Goal: Transaction & Acquisition: Download file/media

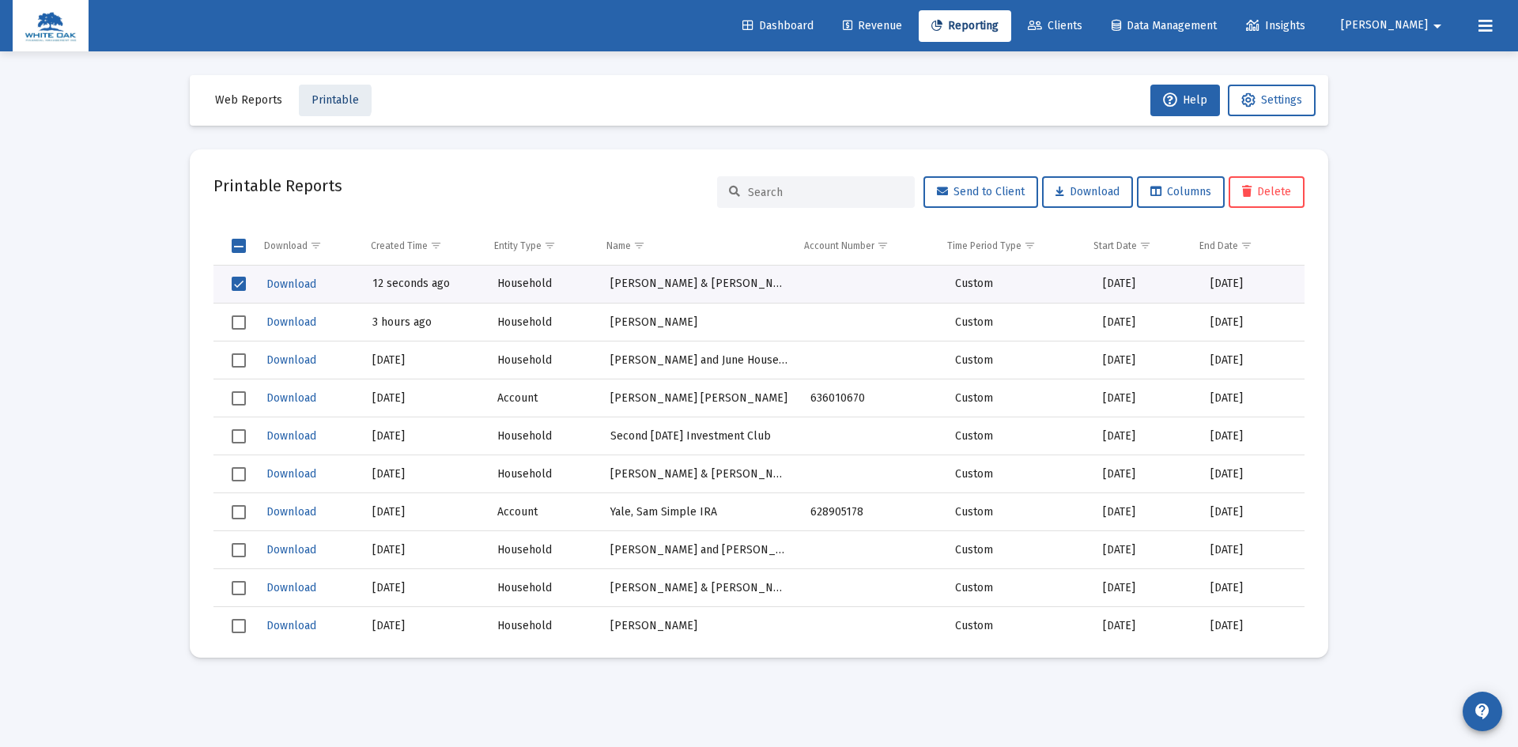
click at [324, 100] on span "Printable" at bounding box center [335, 99] width 47 height 13
click at [258, 100] on span "Web Reports" at bounding box center [248, 99] width 67 height 13
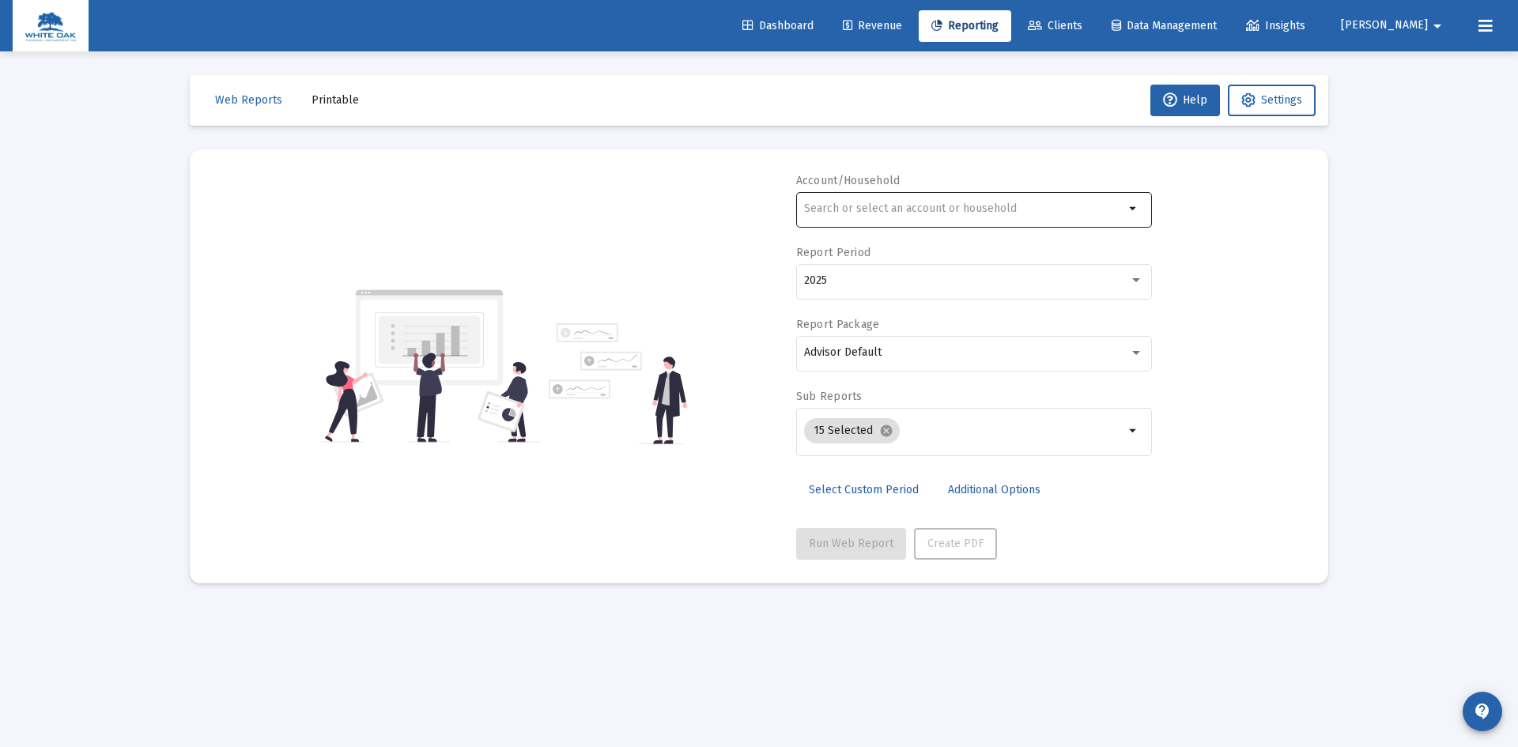
click at [950, 209] on input "text" at bounding box center [964, 208] width 320 height 13
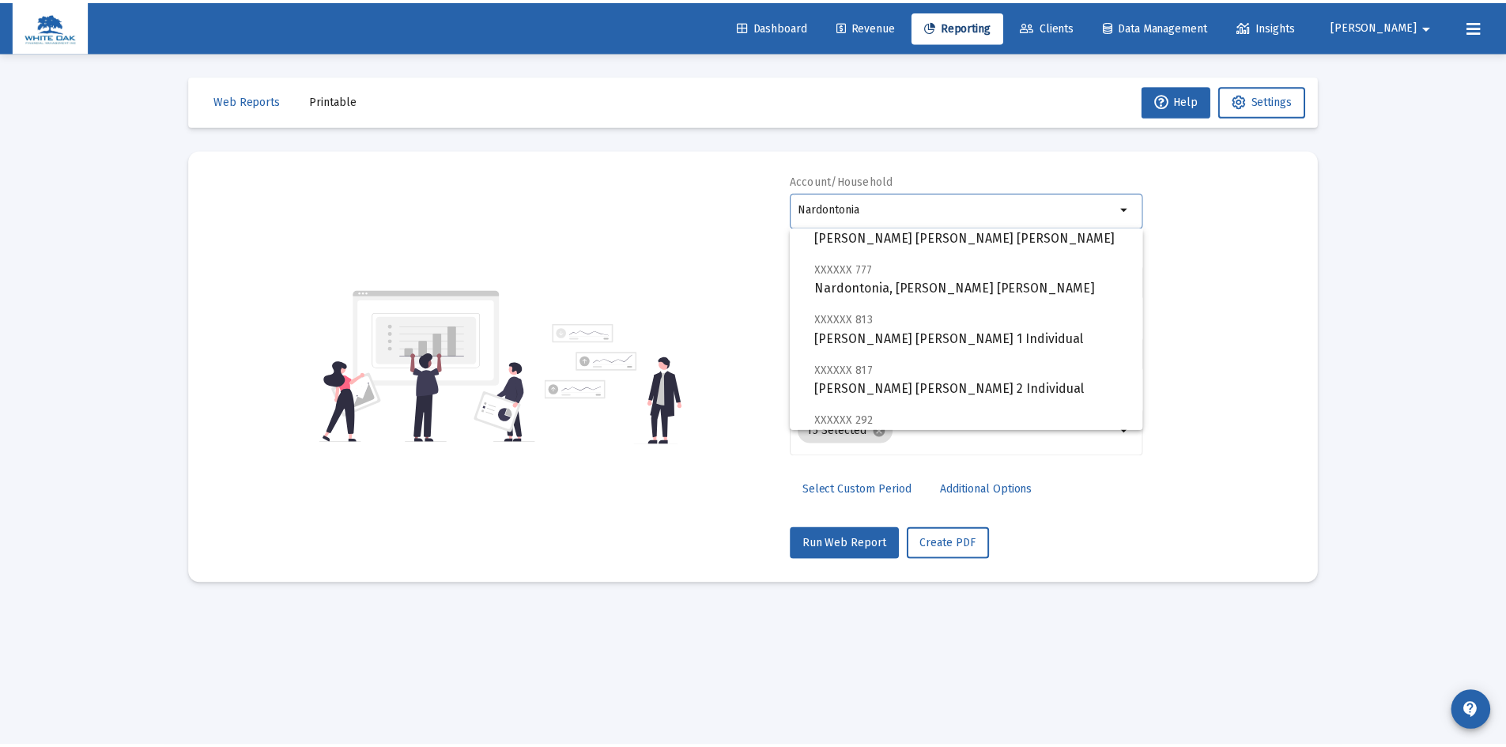
scroll to position [158, 0]
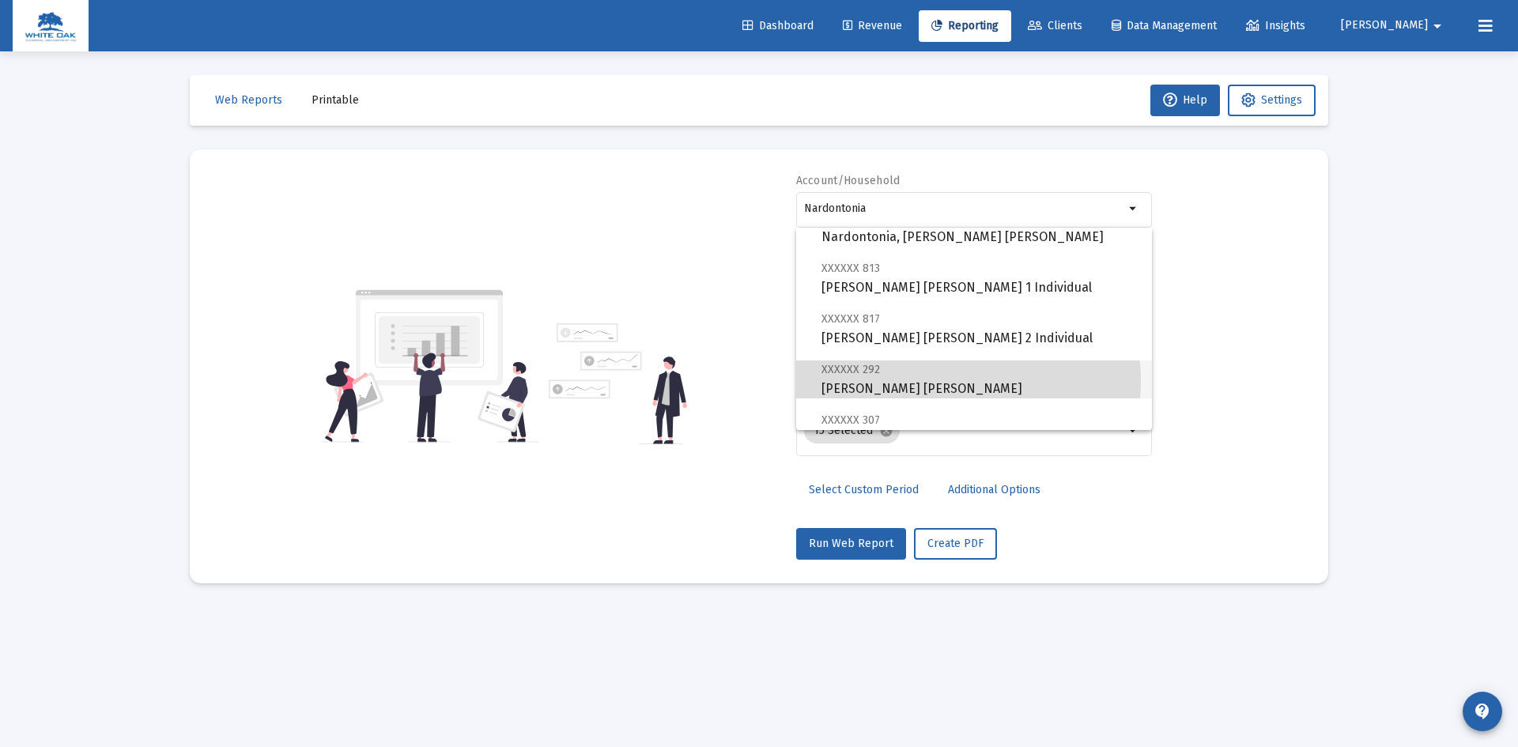
click at [938, 381] on span "XXXXXX 292 [PERSON_NAME] [PERSON_NAME]" at bounding box center [980, 379] width 318 height 39
type input "[PERSON_NAME] [PERSON_NAME]"
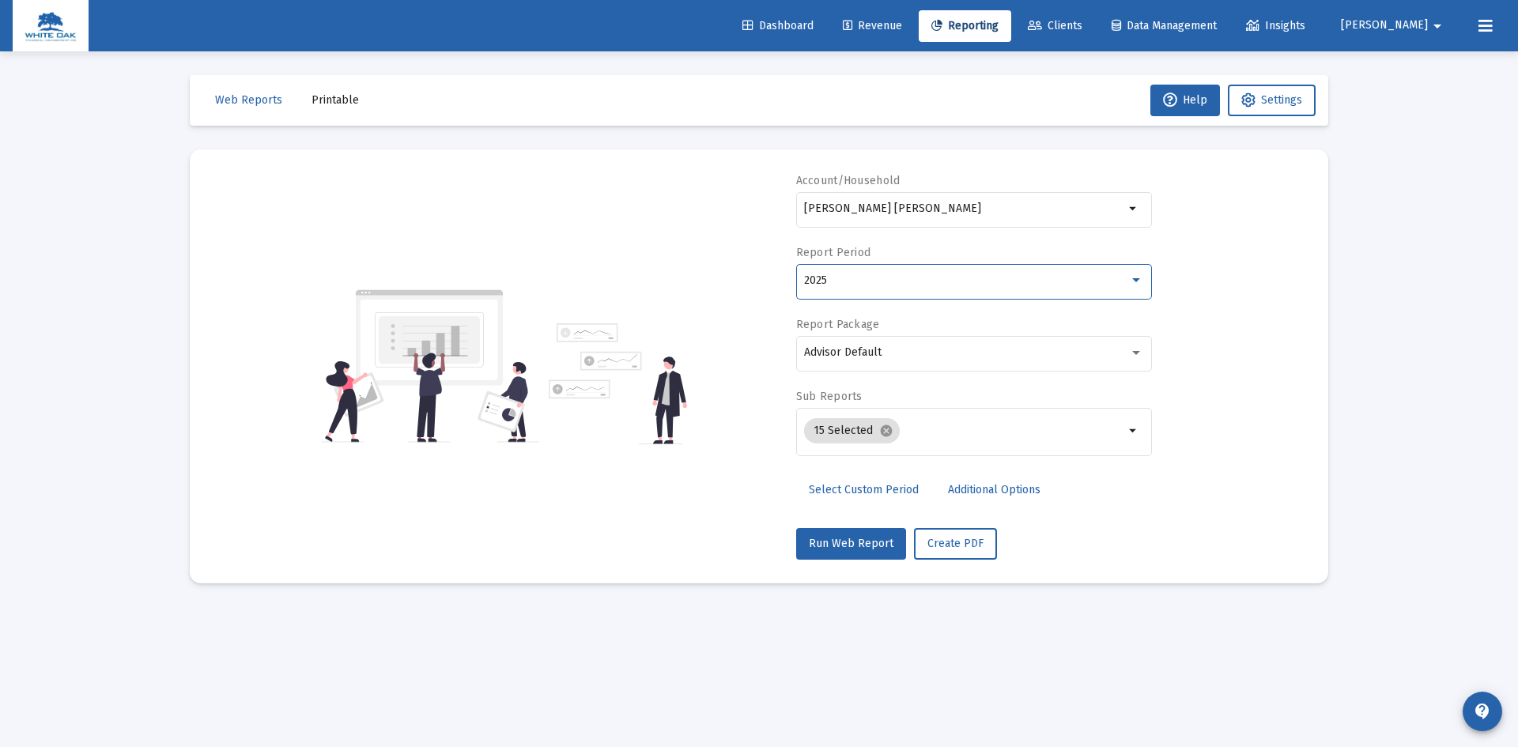
click at [917, 278] on div "2025" at bounding box center [966, 280] width 325 height 13
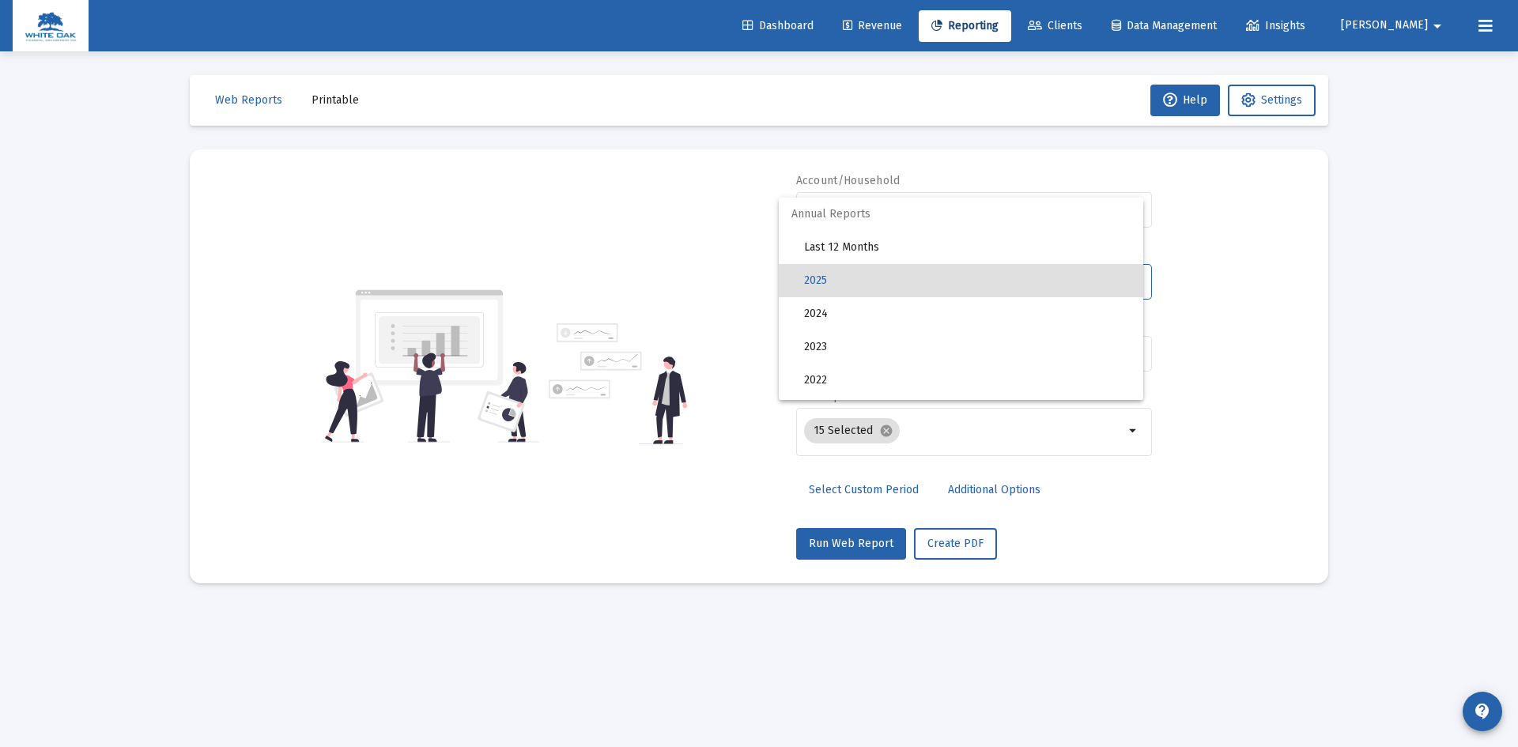
click at [1001, 489] on div at bounding box center [759, 373] width 1518 height 747
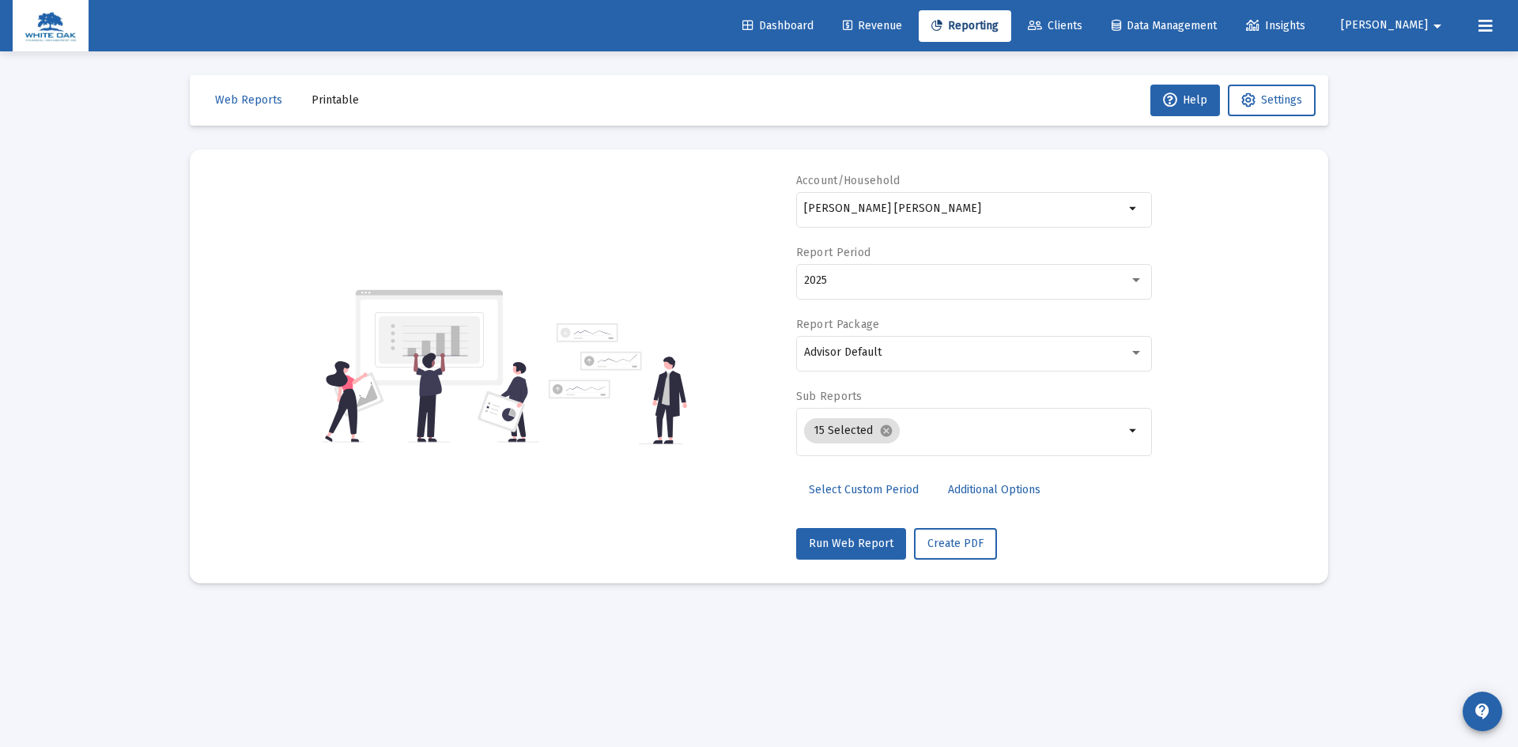
click at [1001, 489] on span "Additional Options" at bounding box center [994, 489] width 93 height 13
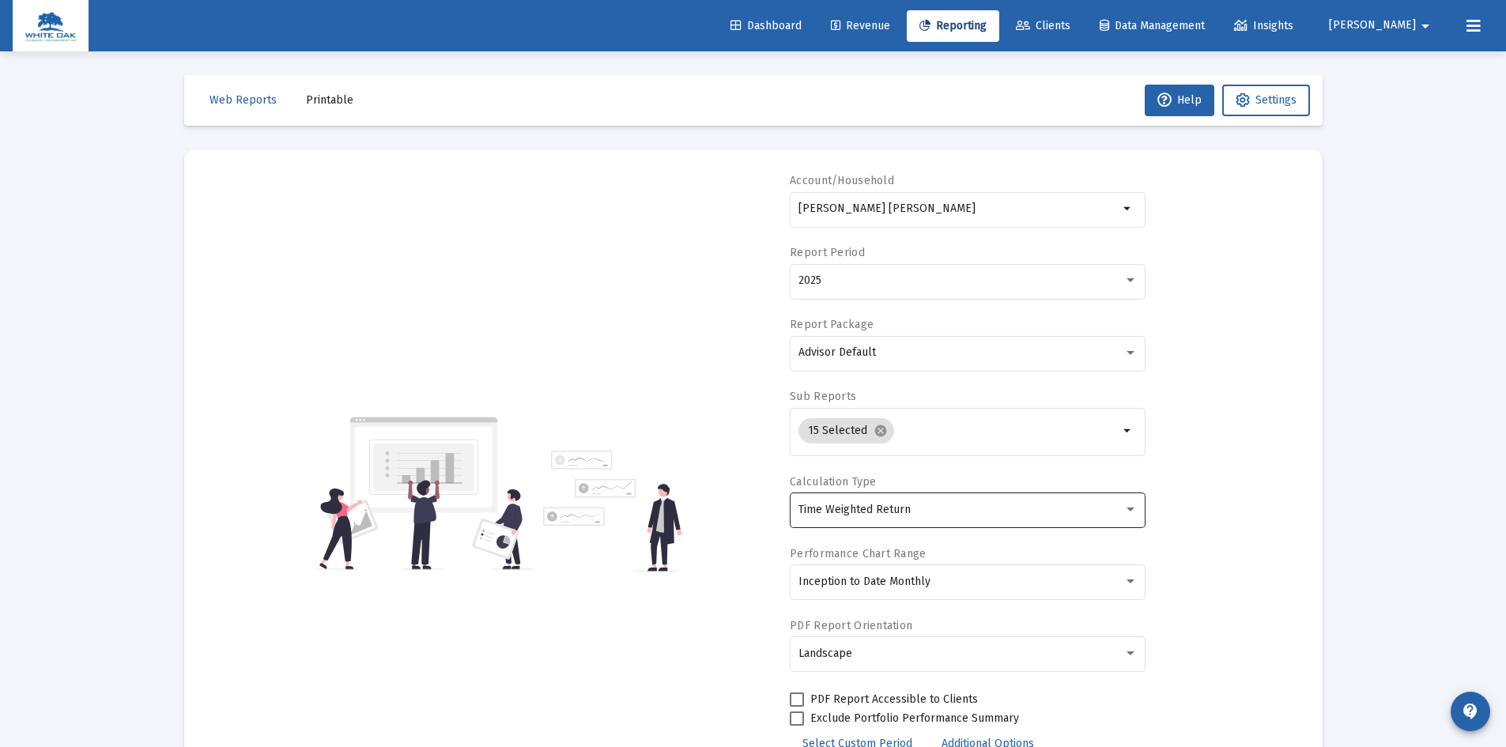
click at [901, 501] on div "Time Weighted Return" at bounding box center [968, 509] width 339 height 39
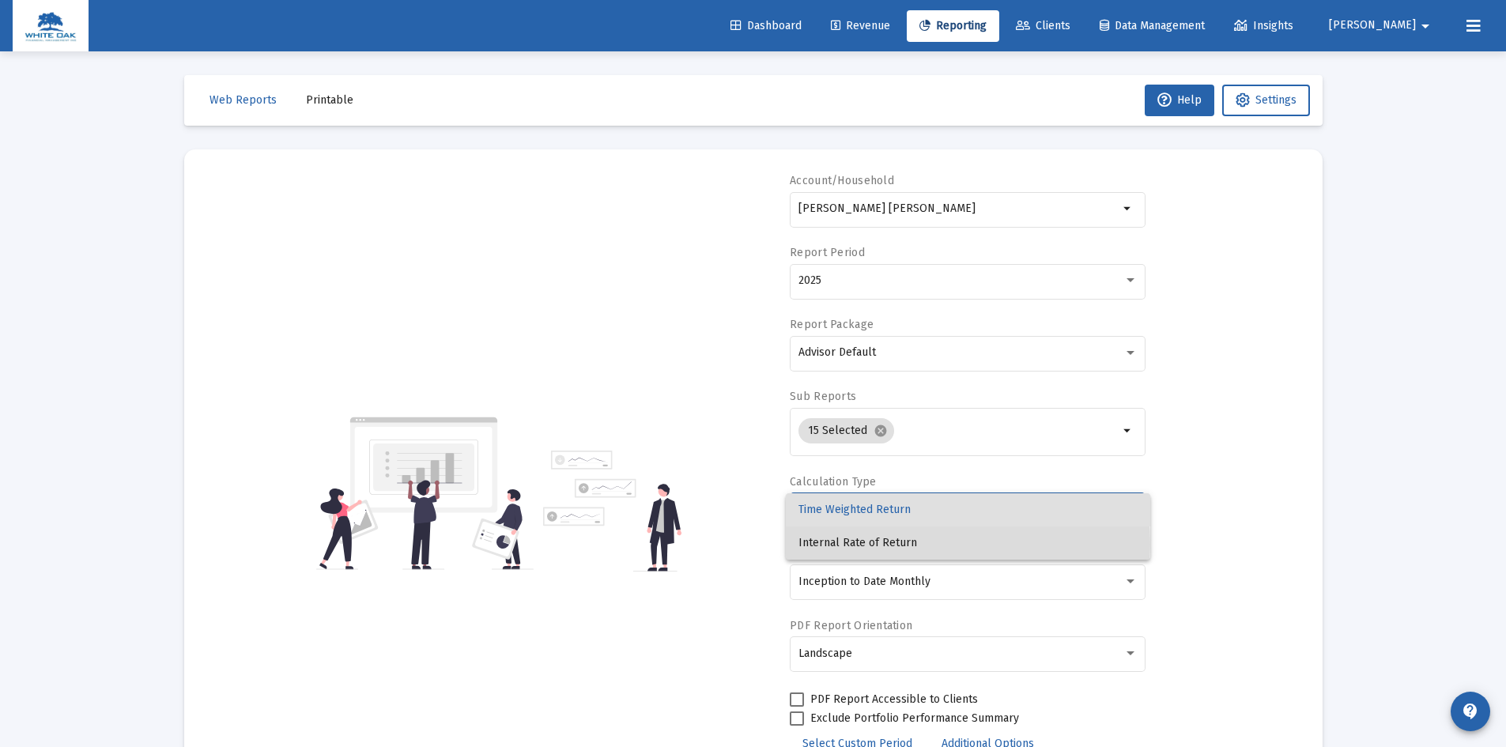
click at [865, 544] on span "Internal Rate of Return" at bounding box center [968, 543] width 339 height 33
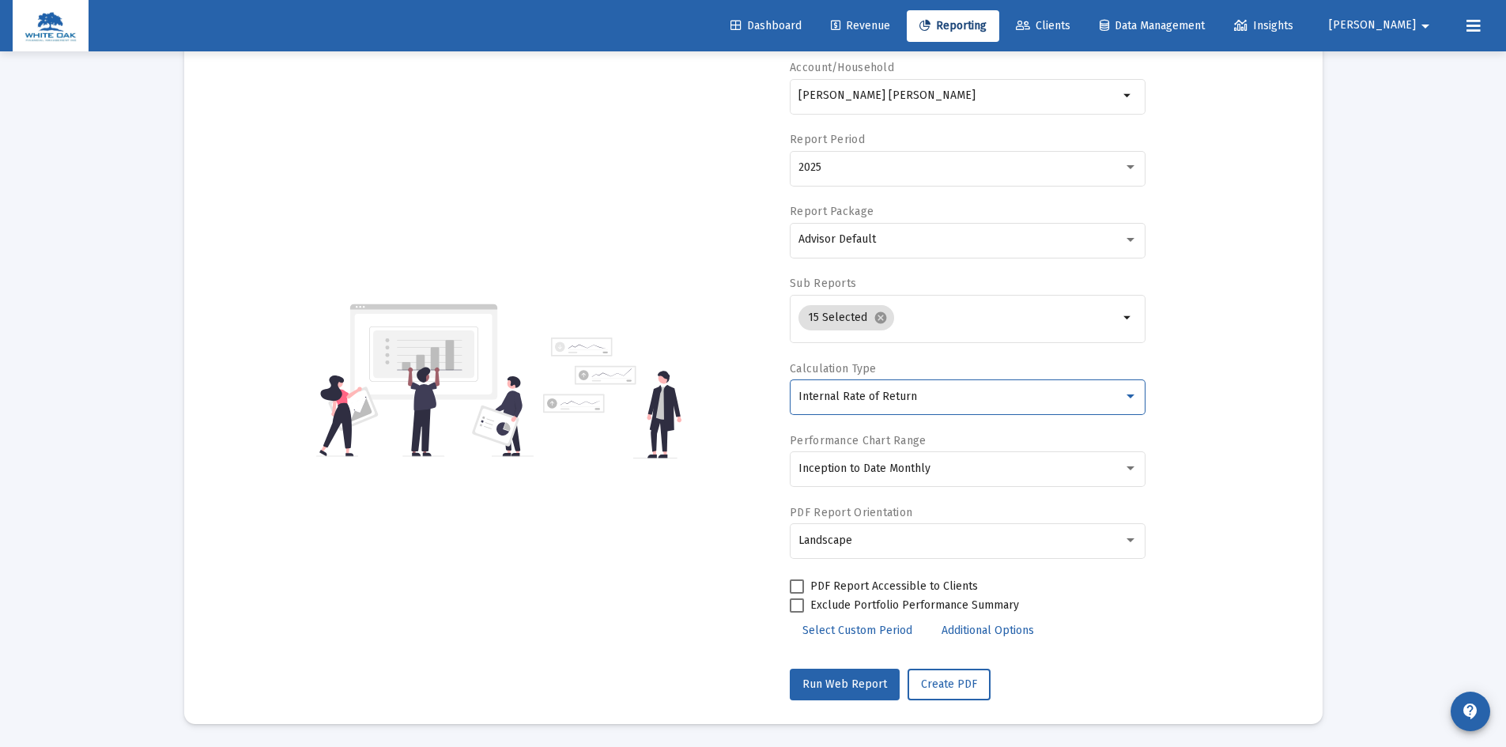
scroll to position [114, 0]
click at [855, 627] on span "Select Custom Period" at bounding box center [858, 629] width 110 height 13
click at [957, 165] on icon "Open calendar" at bounding box center [952, 166] width 13 height 14
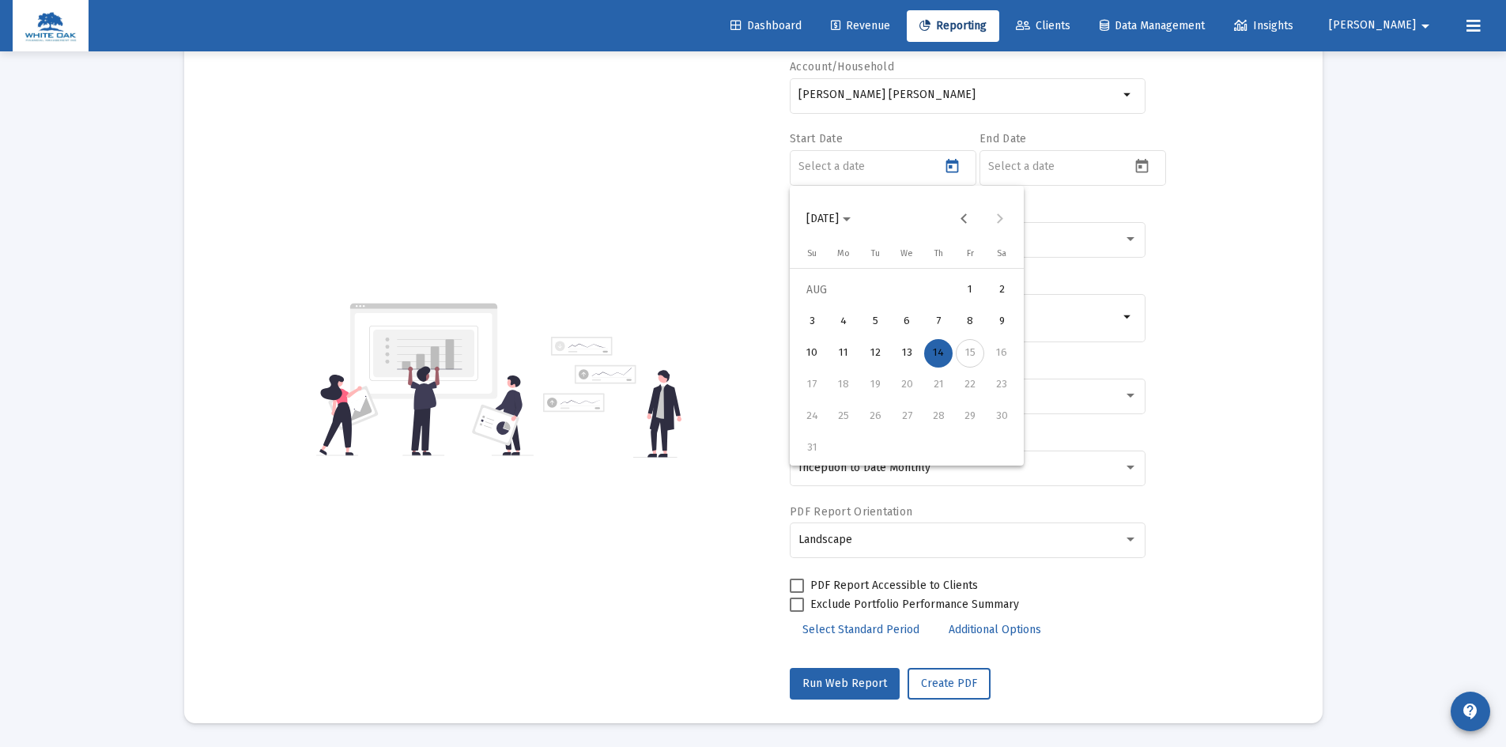
click at [839, 221] on span "[DATE]" at bounding box center [822, 218] width 32 height 13
click at [943, 421] on div "2024" at bounding box center [935, 426] width 50 height 28
click at [931, 322] on div "[DATE]" at bounding box center [935, 331] width 50 height 28
click at [850, 382] on div "15" at bounding box center [843, 385] width 28 height 28
type input "[DATE]"
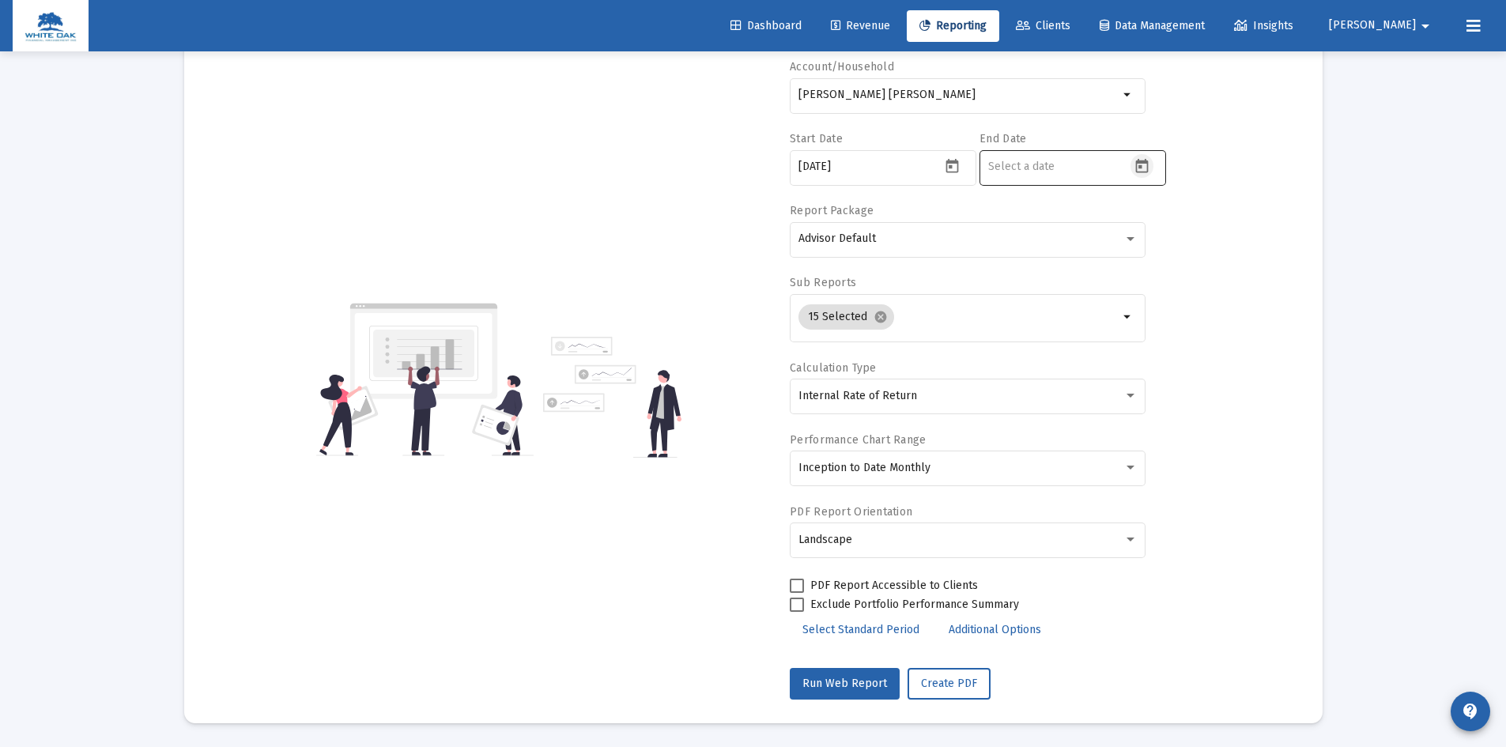
click at [1142, 168] on icon "Open calendar" at bounding box center [1142, 166] width 17 height 17
click at [1127, 352] on div "14" at bounding box center [1128, 353] width 28 height 28
type input "[DATE]"
click at [985, 238] on div "Advisor Default" at bounding box center [961, 238] width 325 height 13
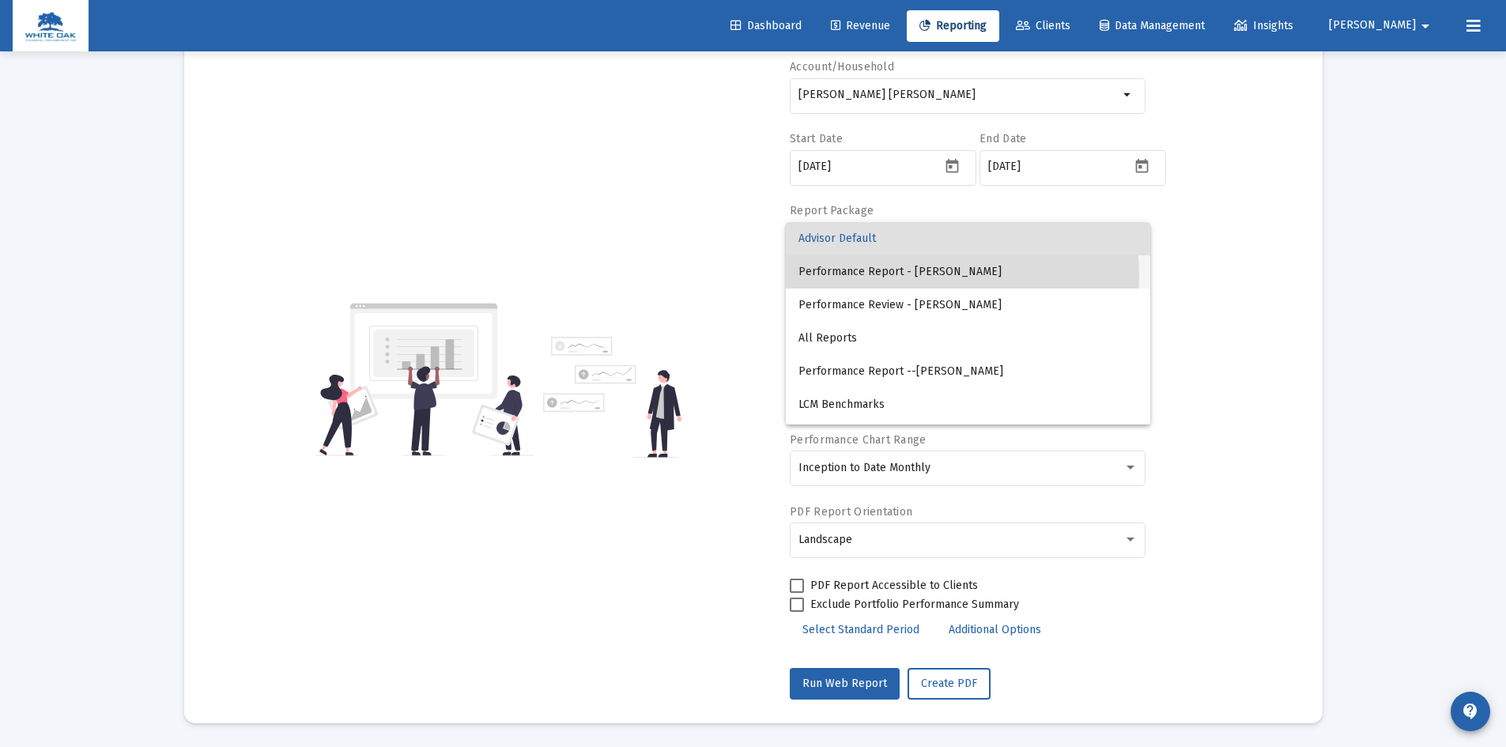
click at [923, 275] on span "Performance Report - [PERSON_NAME]" at bounding box center [968, 271] width 339 height 33
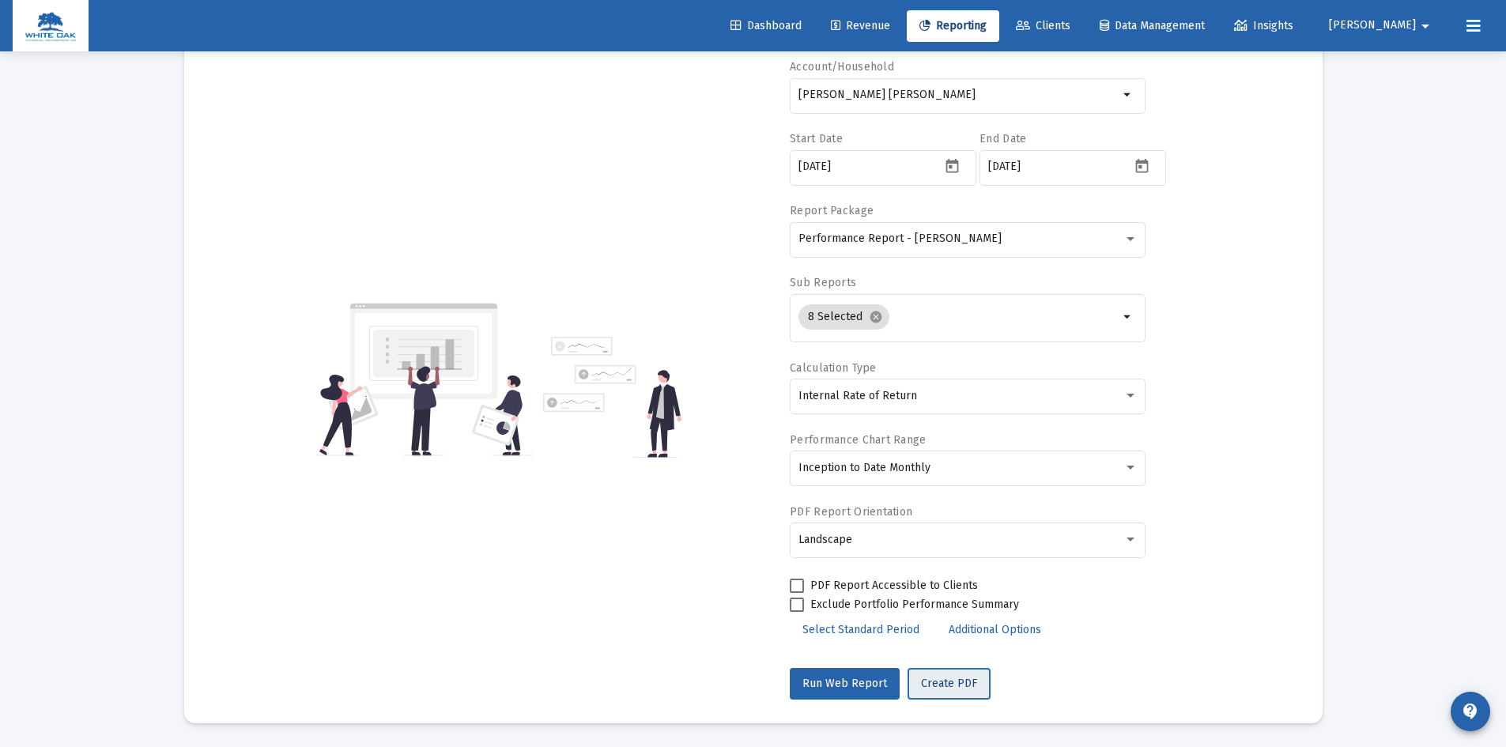
click at [950, 684] on span "Create PDF" at bounding box center [949, 683] width 56 height 13
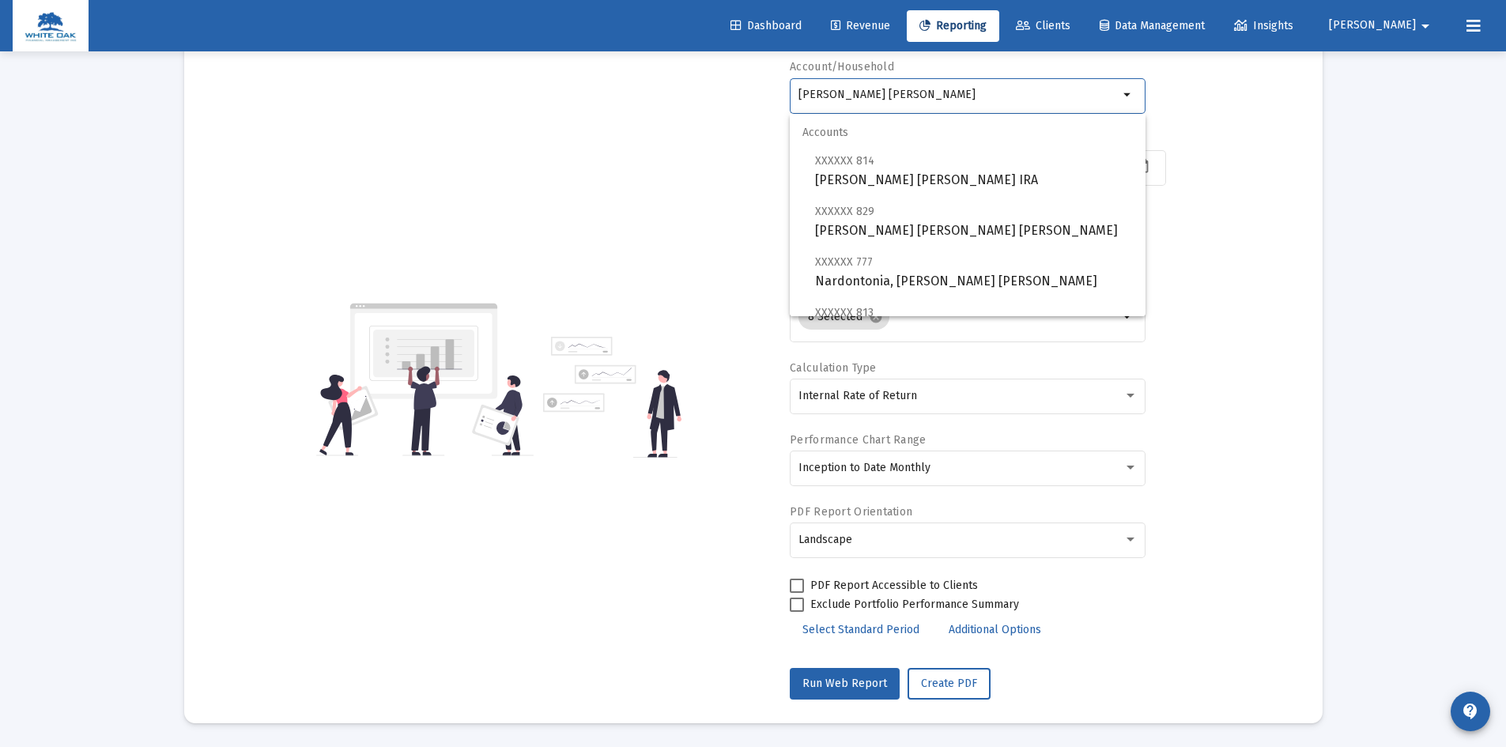
click at [954, 93] on input "[PERSON_NAME] [PERSON_NAME]" at bounding box center [959, 95] width 320 height 13
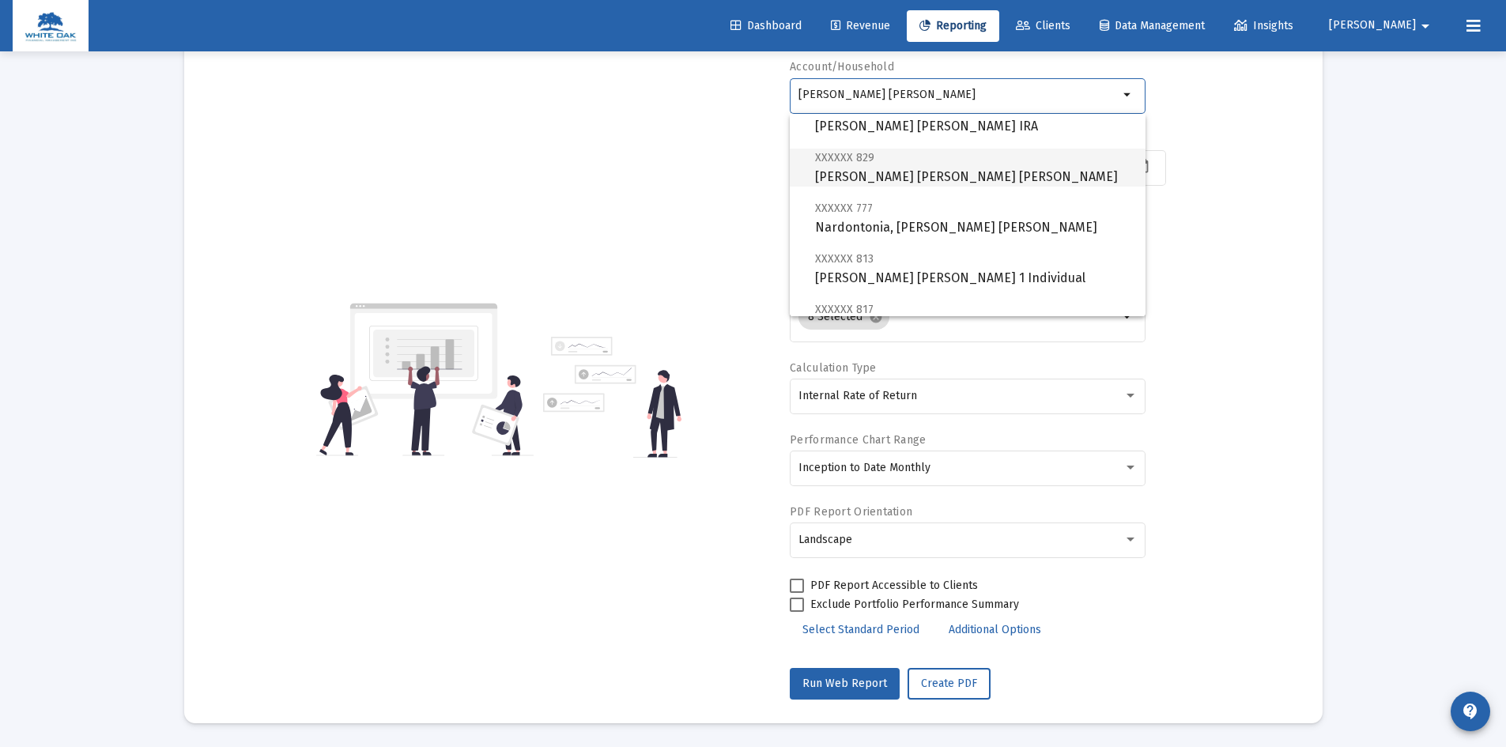
scroll to position [79, 0]
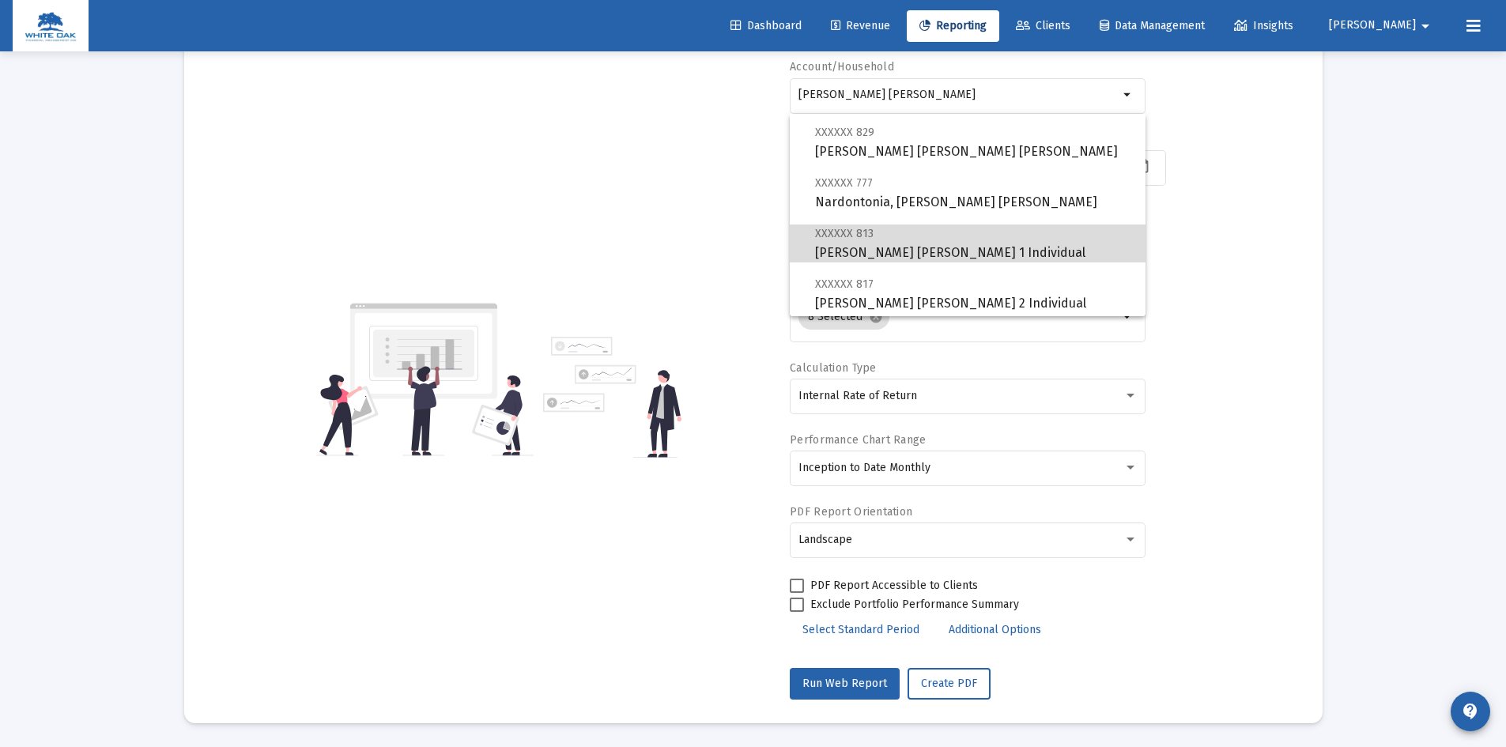
click at [988, 248] on span "XXXXXX 813 [PERSON_NAME] [PERSON_NAME] 1 Individual" at bounding box center [974, 243] width 318 height 39
type input "[PERSON_NAME] [PERSON_NAME] 1 Individual"
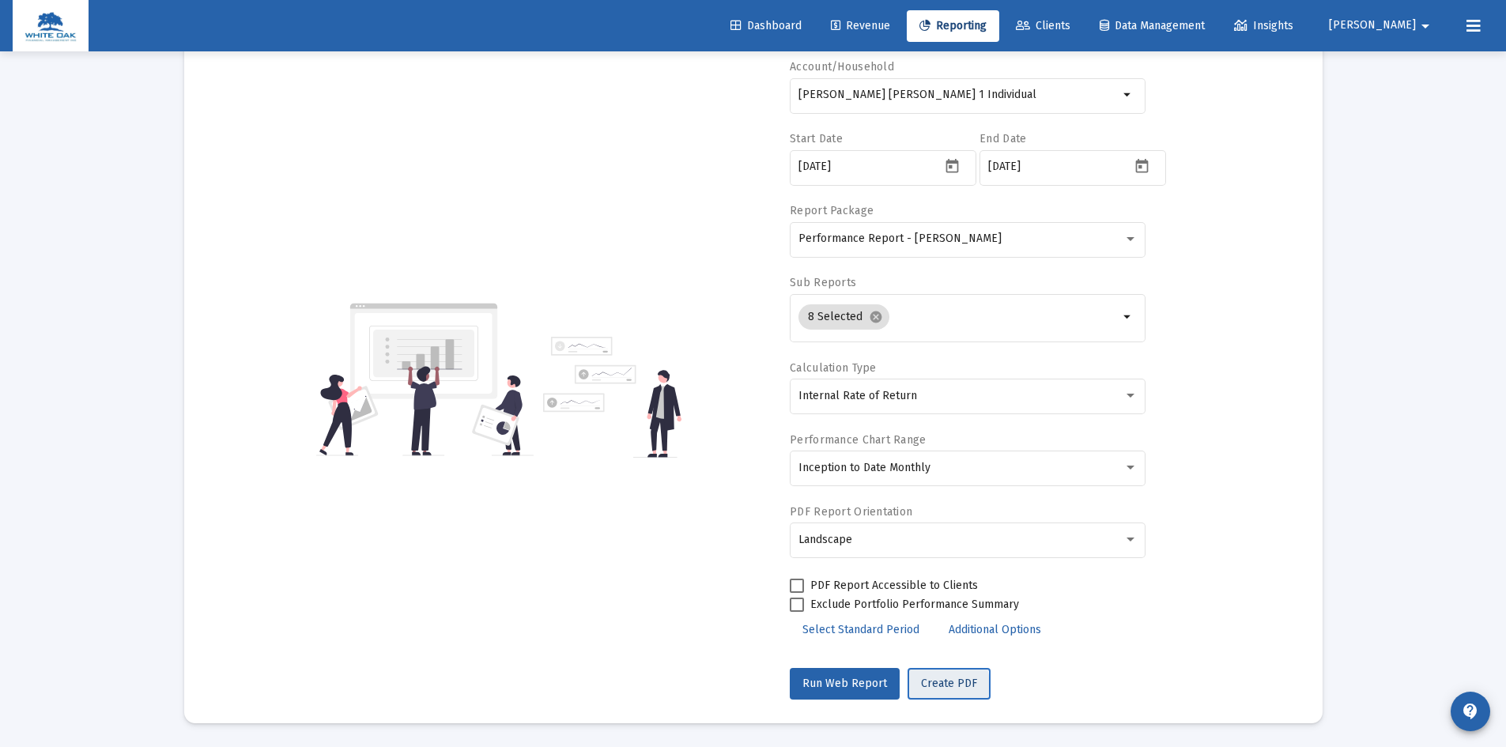
click at [933, 685] on span "Create PDF" at bounding box center [949, 683] width 56 height 13
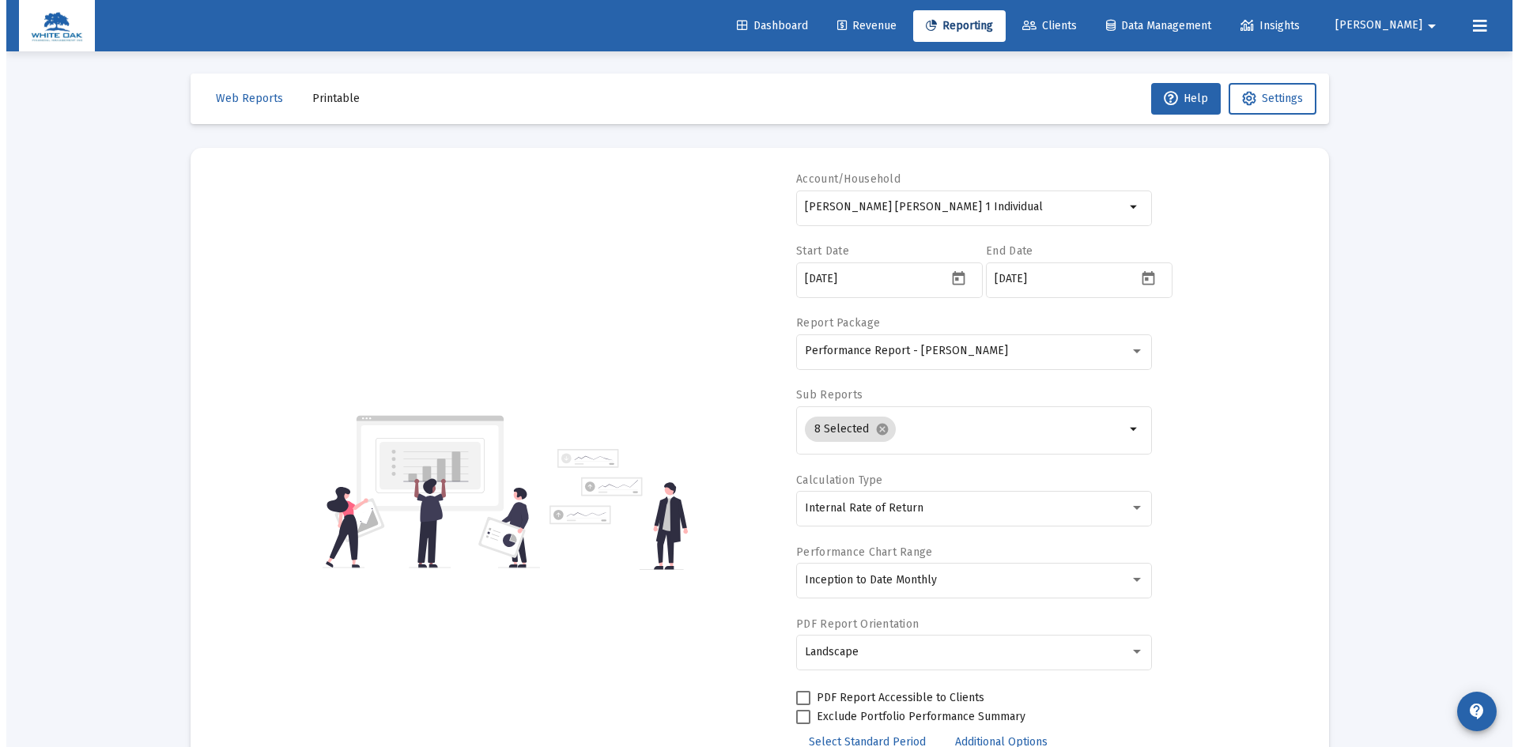
scroll to position [0, 0]
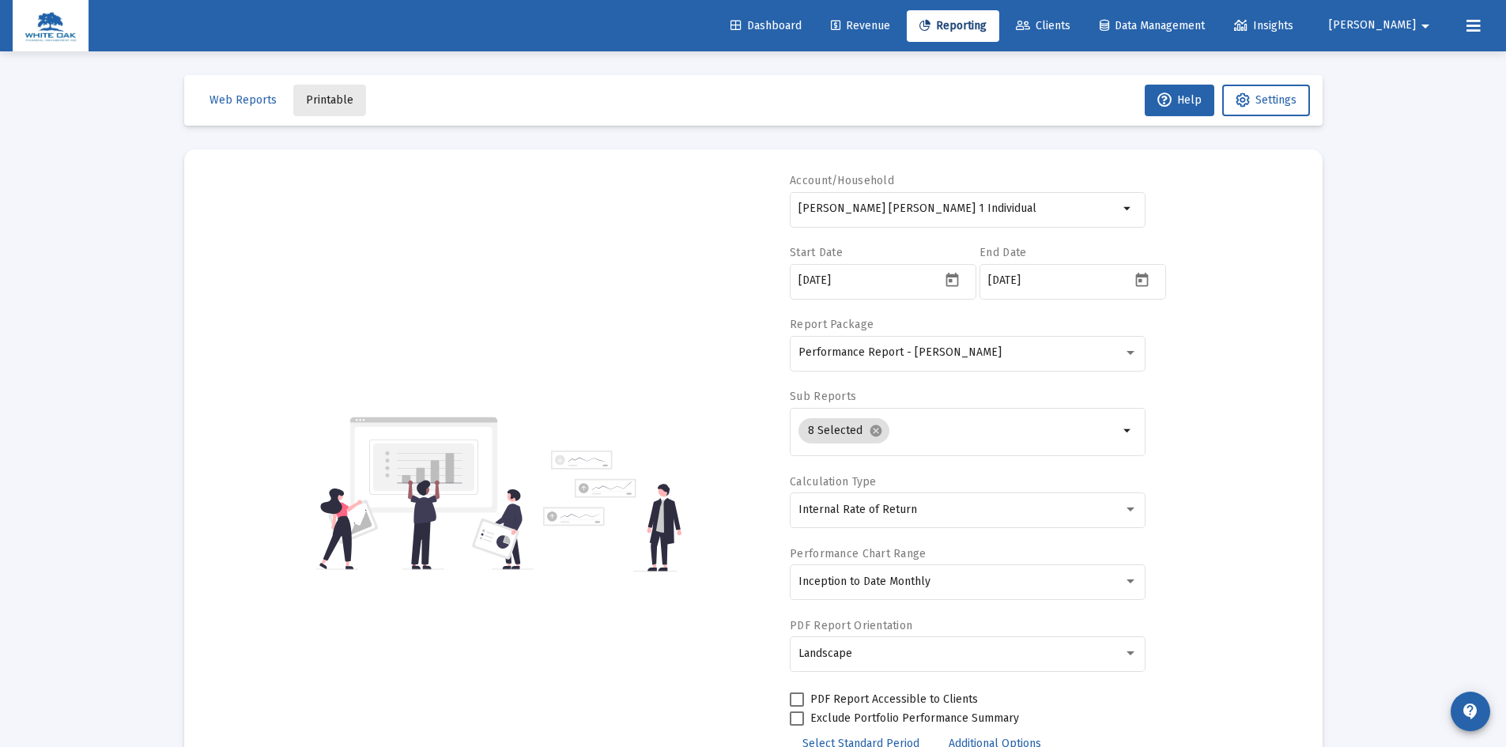
click at [325, 97] on span "Printable" at bounding box center [329, 99] width 47 height 13
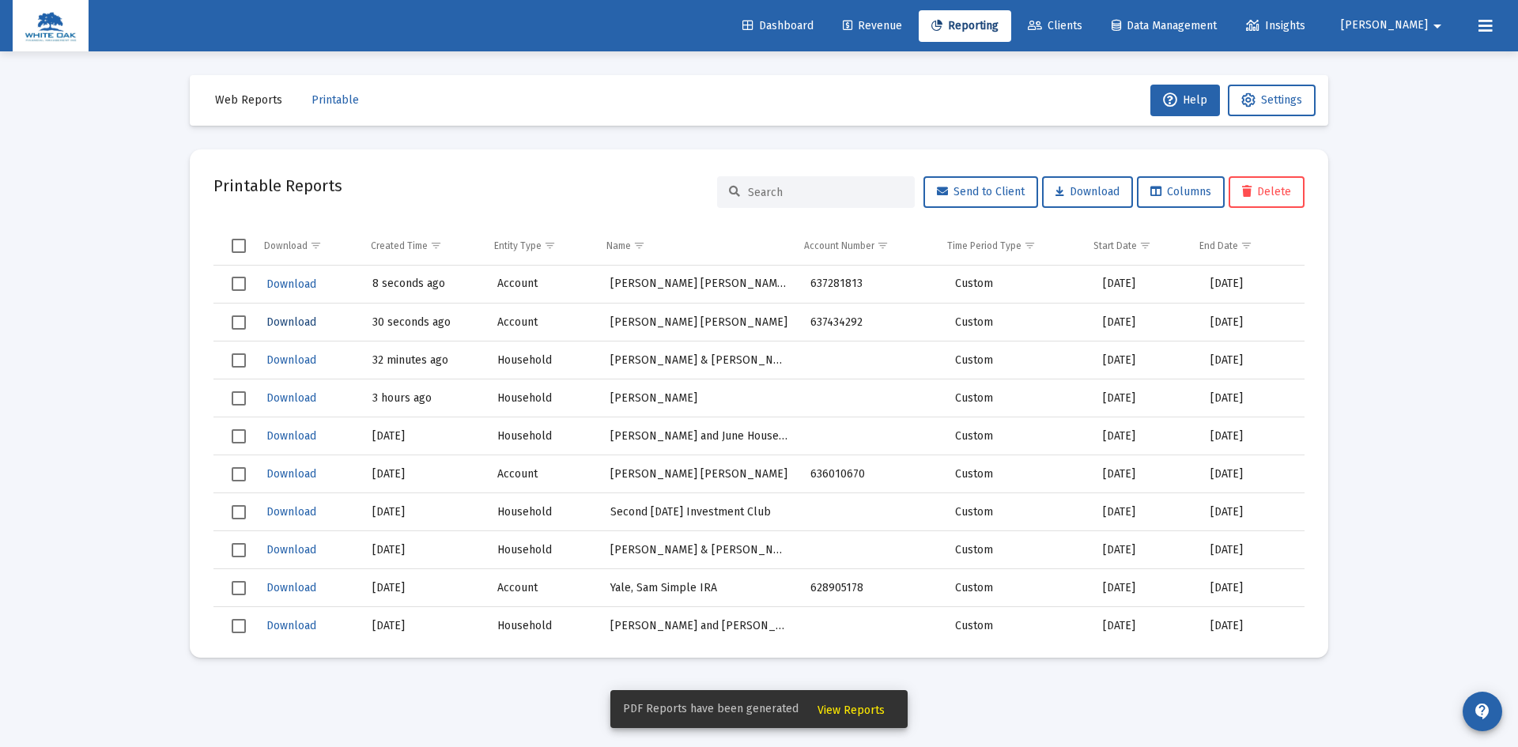
click at [285, 322] on span "Download" at bounding box center [291, 321] width 50 height 13
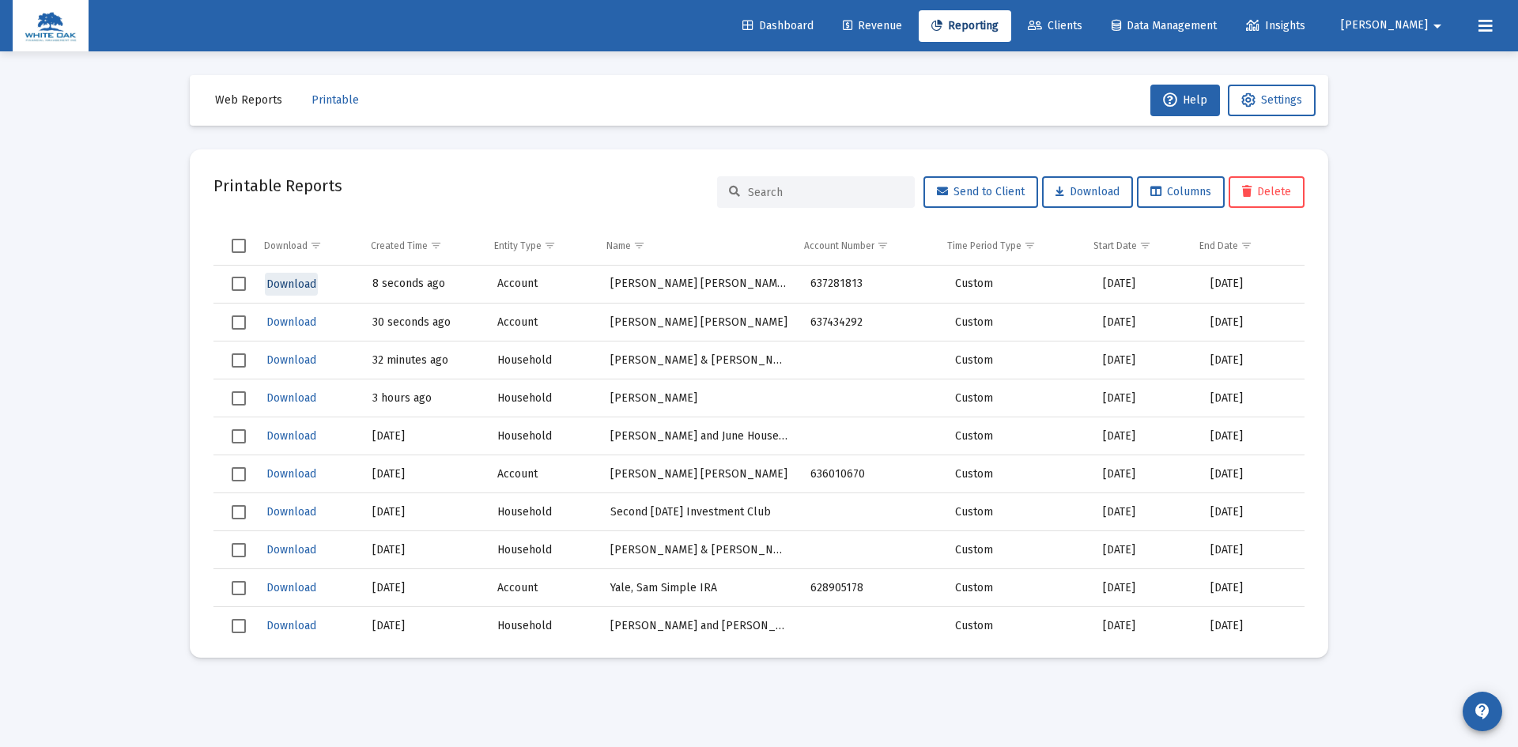
click at [292, 284] on span "Download" at bounding box center [291, 284] width 50 height 13
